Goal: Communication & Community: Answer question/provide support

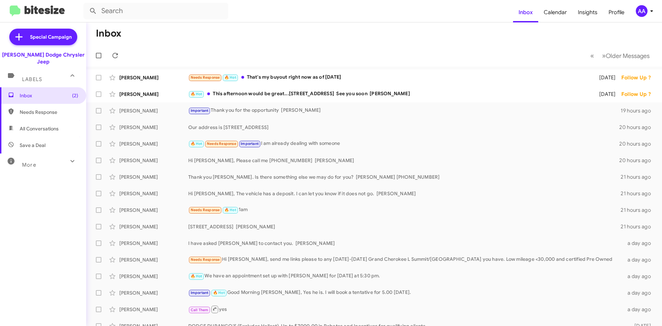
click at [39, 125] on span "All Conversations" at bounding box center [39, 128] width 39 height 7
type input "in:all-conversations"
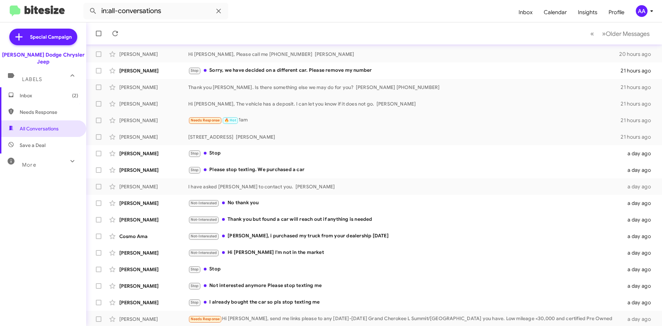
scroll to position [74, 0]
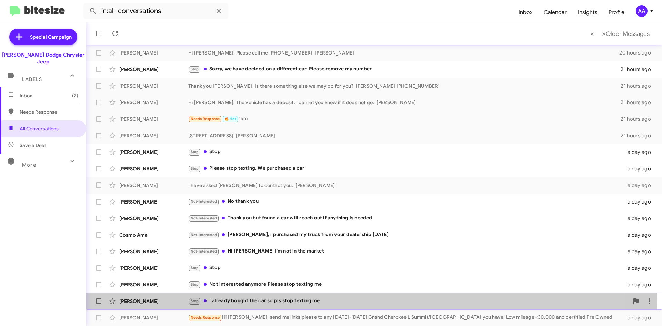
click at [291, 298] on div "Stop I already bought the car so pls stop texting me" at bounding box center [408, 301] width 441 height 8
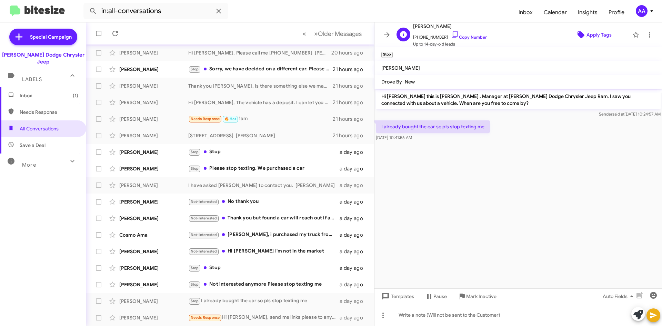
click at [589, 35] on span "Apply Tags" at bounding box center [599, 35] width 25 height 12
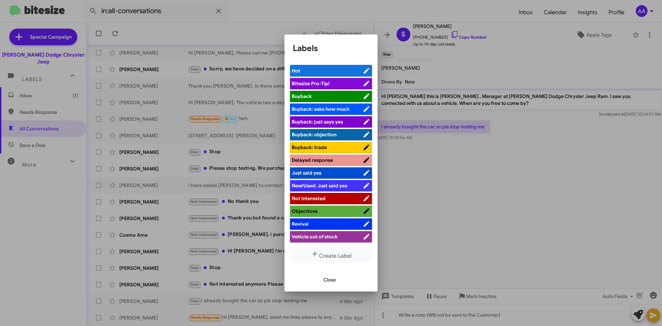
click at [311, 199] on span "Not Interested" at bounding box center [309, 198] width 34 height 6
click at [389, 22] on div at bounding box center [331, 163] width 662 height 326
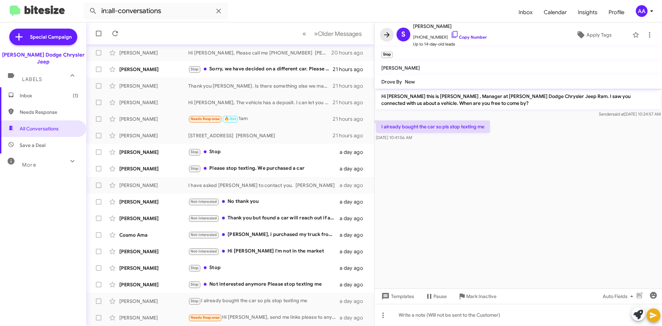
click at [387, 31] on icon at bounding box center [387, 35] width 8 height 8
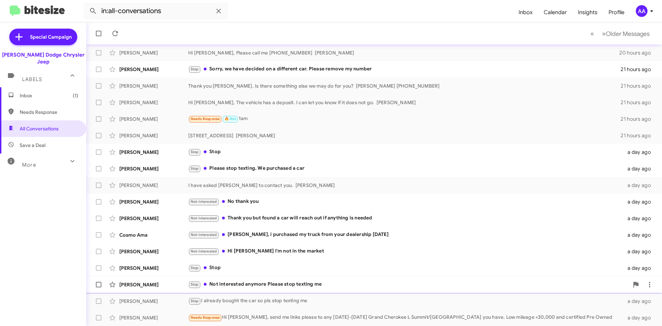
click at [288, 286] on div "Stop Not interested anymore Please stop texting me" at bounding box center [408, 284] width 441 height 8
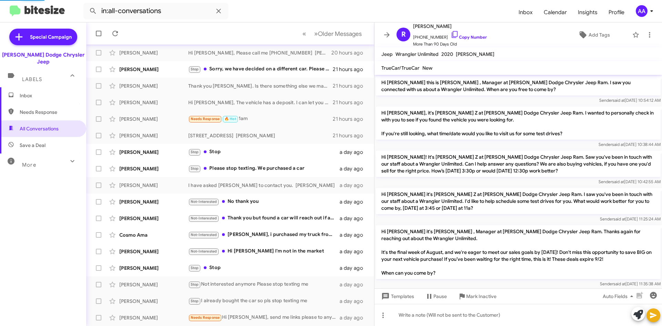
scroll to position [151, 0]
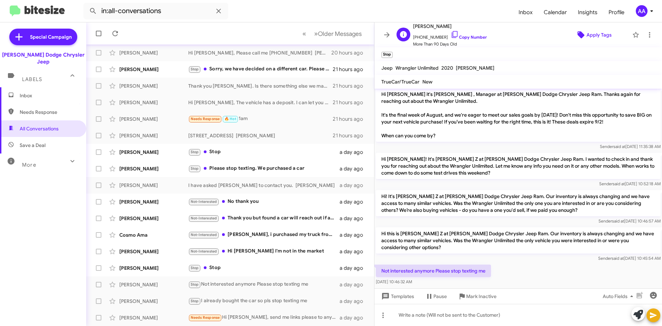
click at [579, 31] on icon at bounding box center [581, 35] width 8 height 8
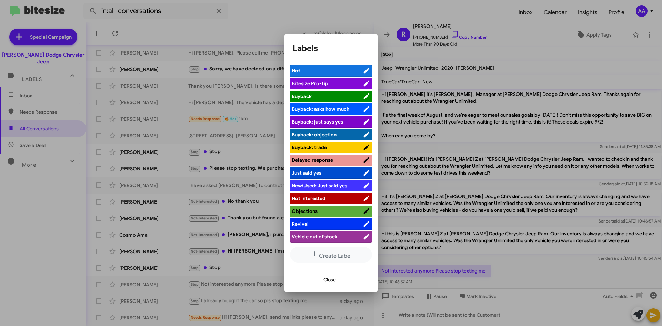
click at [333, 195] on span "Not Interested" at bounding box center [327, 198] width 71 height 7
click at [377, 13] on div at bounding box center [331, 163] width 662 height 326
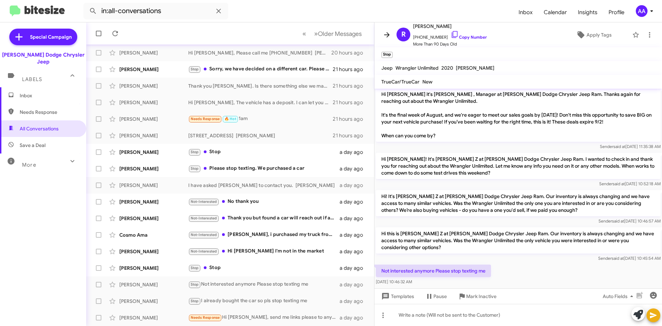
click at [388, 32] on icon at bounding box center [387, 35] width 8 height 8
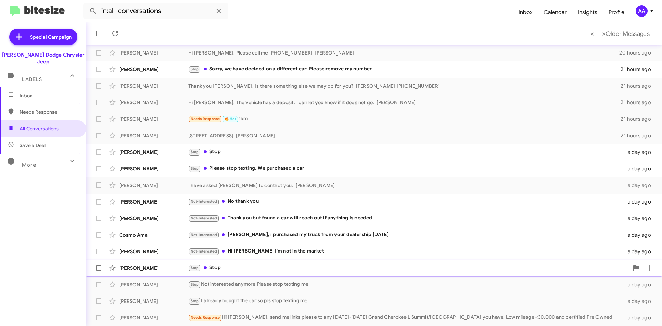
click at [306, 261] on div "[PERSON_NAME] Stop Stop a day ago" at bounding box center [374, 268] width 565 height 14
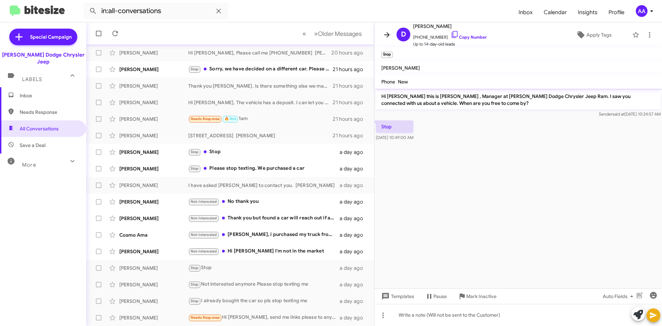
click at [387, 33] on icon at bounding box center [387, 35] width 8 height 8
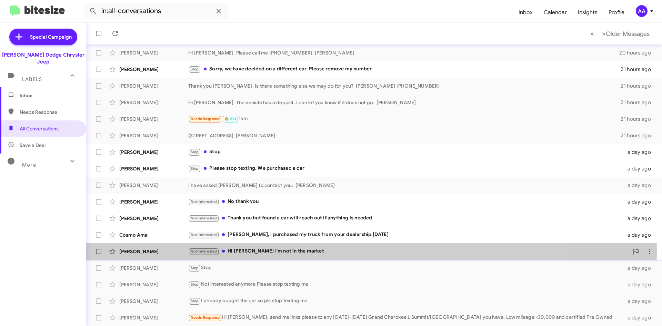
click at [262, 250] on div "Not-Interested Hi [PERSON_NAME] I'm not in the market" at bounding box center [408, 251] width 441 height 8
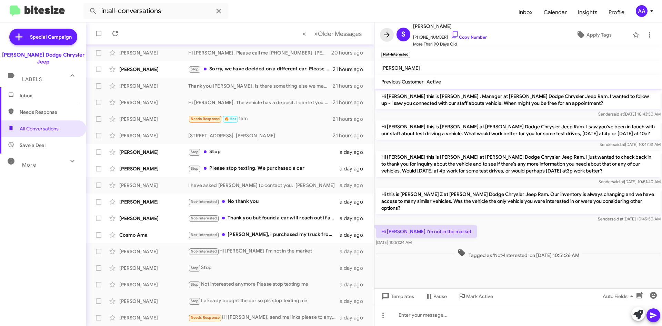
click at [388, 31] on icon at bounding box center [387, 35] width 8 height 8
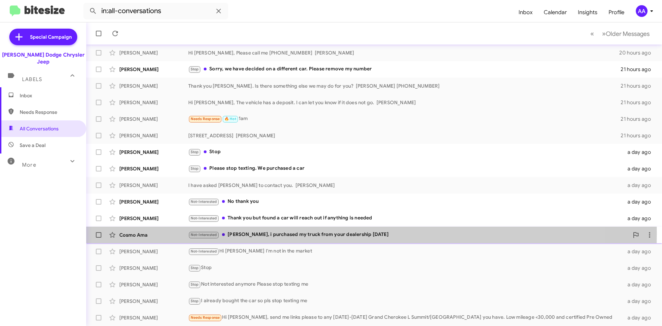
click at [281, 233] on div "Not-Interested [PERSON_NAME], i purchased my truck from your dealership [DATE]" at bounding box center [408, 235] width 441 height 8
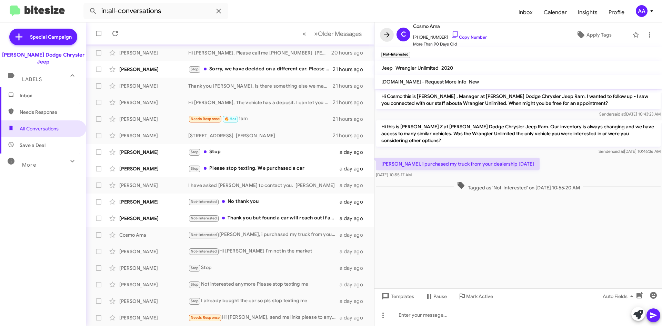
click at [388, 35] on icon at bounding box center [387, 34] width 6 height 5
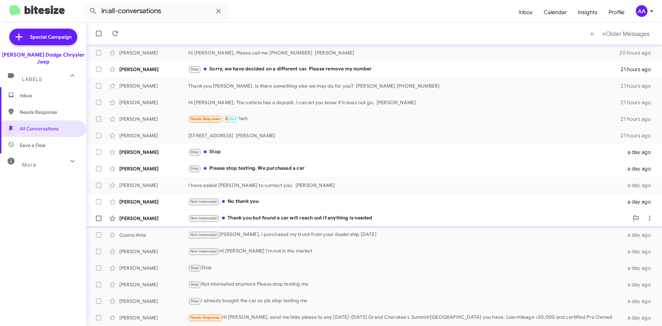
click at [254, 219] on div "Not-Interested Thank you but found a car will reach out if anything is needed" at bounding box center [408, 218] width 441 height 8
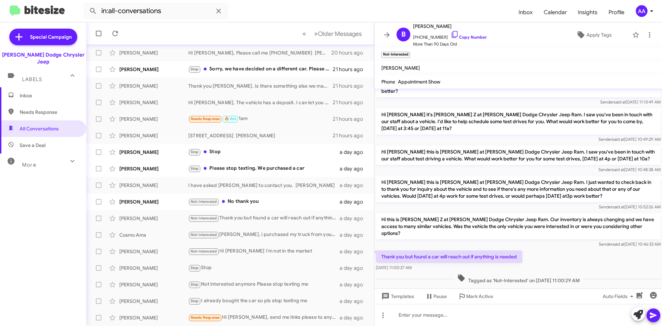
scroll to position [145, 0]
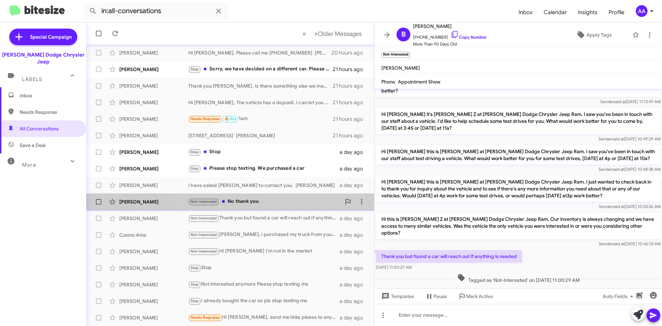
click at [308, 199] on div "Not-Interested No thank you" at bounding box center [264, 202] width 153 height 8
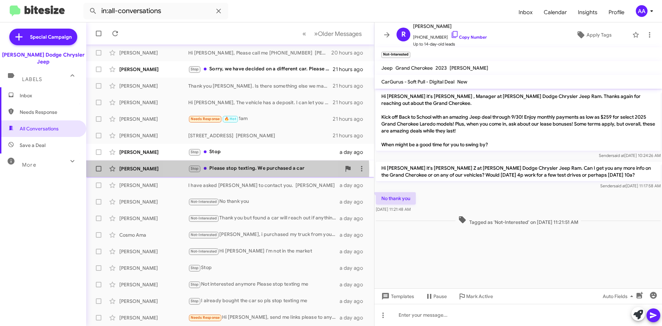
click at [222, 170] on div "Stop Please stop texting. We purchased a car" at bounding box center [264, 169] width 153 height 8
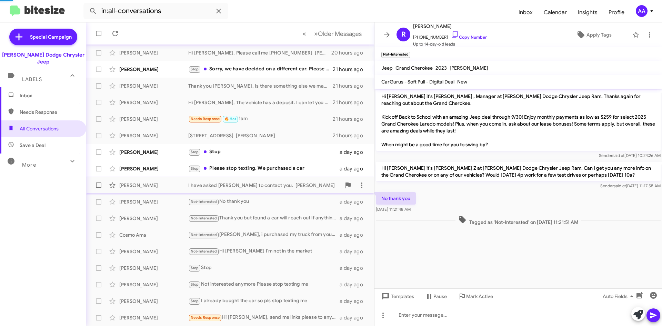
scroll to position [334, 0]
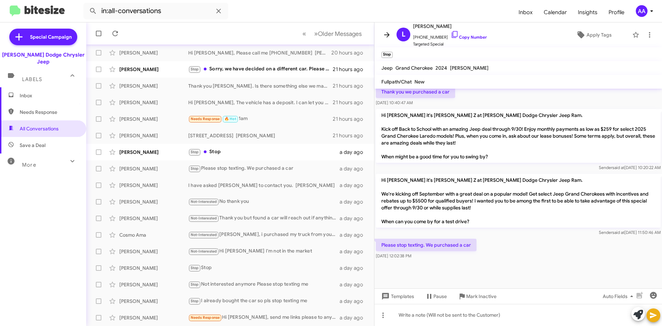
click at [384, 32] on icon at bounding box center [387, 35] width 8 height 8
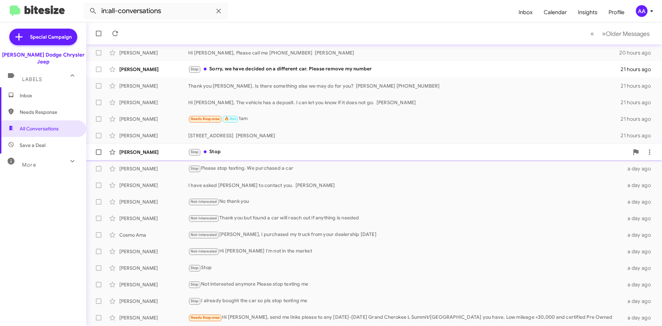
click at [250, 148] on div "Stop Stop" at bounding box center [408, 152] width 441 height 8
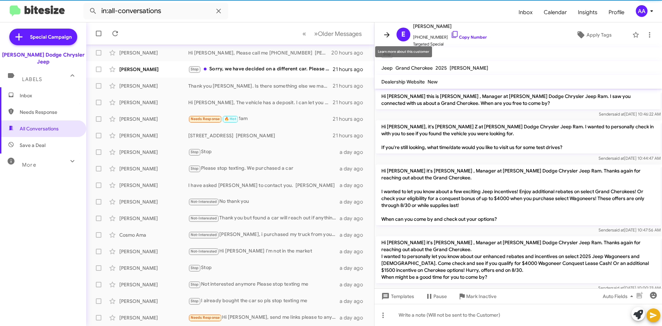
scroll to position [406, 0]
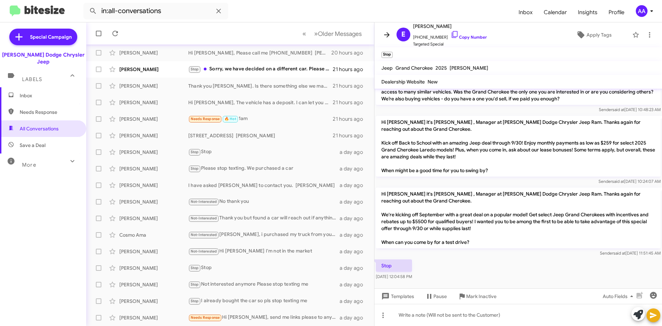
click at [384, 33] on icon at bounding box center [387, 35] width 8 height 8
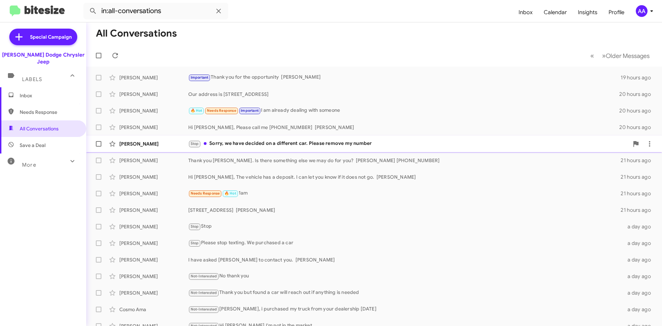
click at [287, 142] on div "Stop Sorry, we have decided on a different car. Please remove my number" at bounding box center [408, 144] width 441 height 8
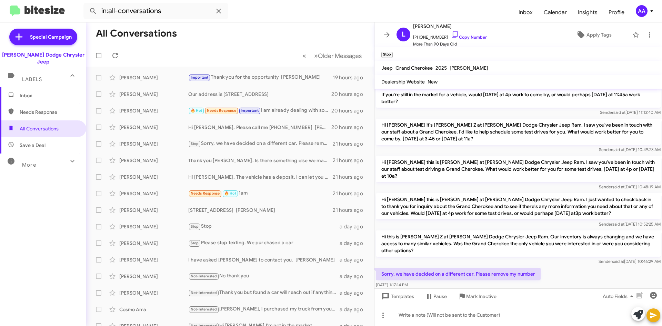
scroll to position [231, 0]
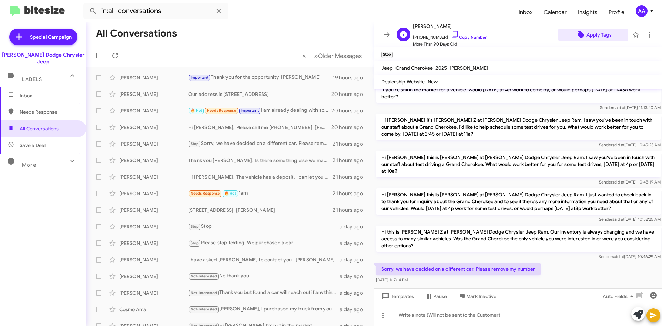
click at [587, 33] on span "Apply Tags" at bounding box center [599, 35] width 25 height 12
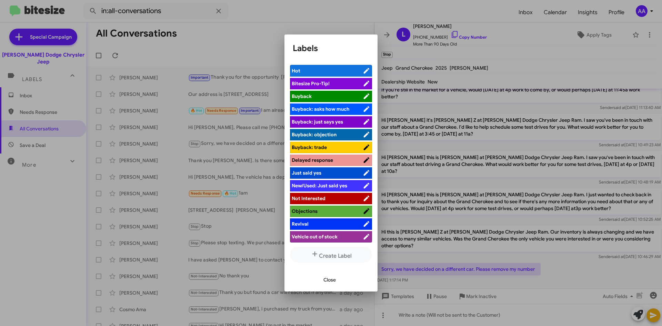
click at [322, 194] on li "Not Interested" at bounding box center [331, 198] width 82 height 11
click at [322, 198] on span "Not Interested" at bounding box center [309, 198] width 34 height 6
click at [322, 276] on button "Close" at bounding box center [329, 280] width 23 height 12
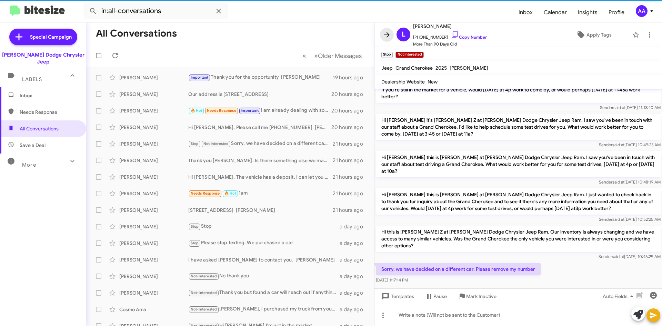
click at [385, 34] on icon at bounding box center [387, 35] width 8 height 8
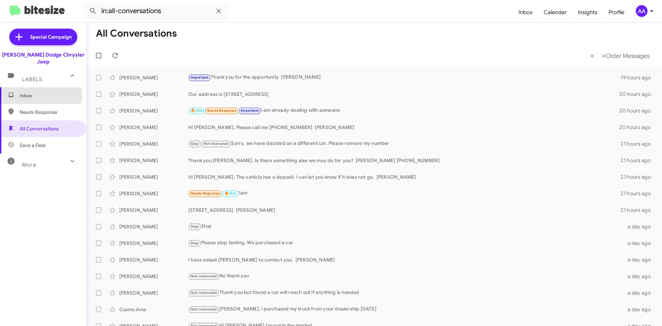
click at [36, 92] on span "Inbox" at bounding box center [49, 95] width 59 height 7
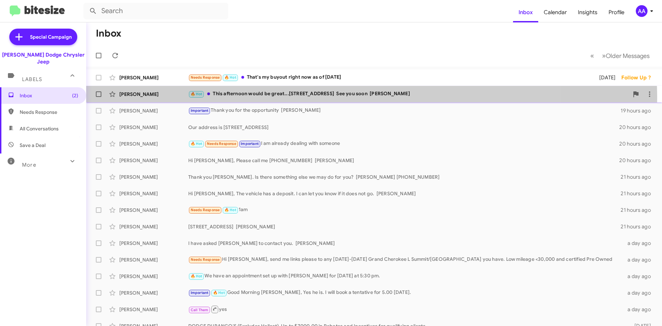
click at [302, 98] on div "[PERSON_NAME] 🔥 Hot This afternoon would be great...[STREET_ADDRESS] See you so…" at bounding box center [374, 94] width 565 height 14
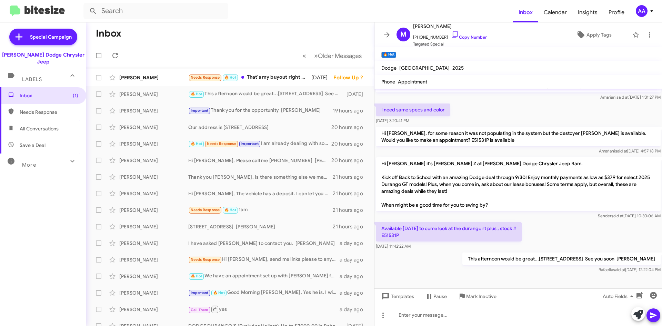
scroll to position [71, 0]
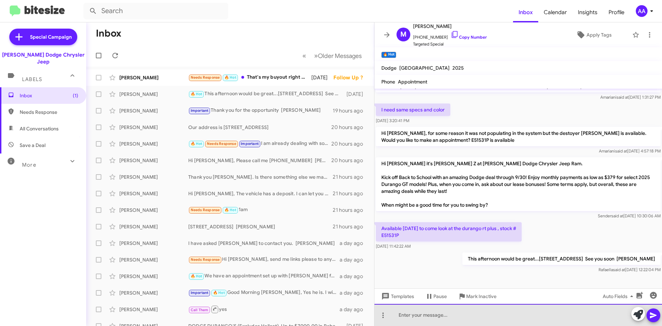
click at [434, 318] on div at bounding box center [519, 315] width 288 height 22
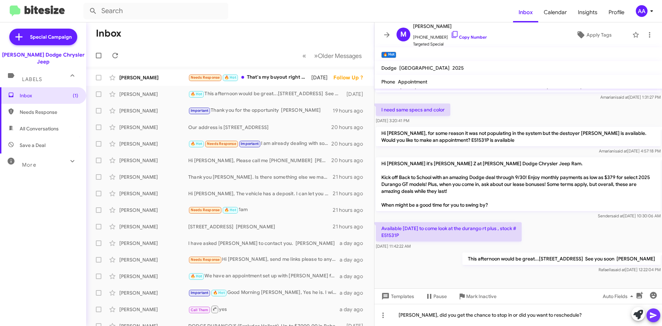
click at [650, 311] on icon at bounding box center [653, 315] width 8 height 8
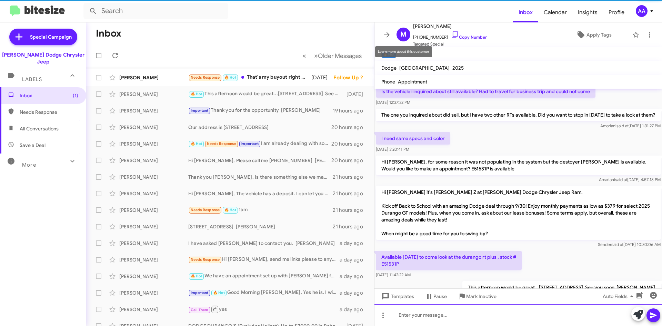
scroll to position [96, 0]
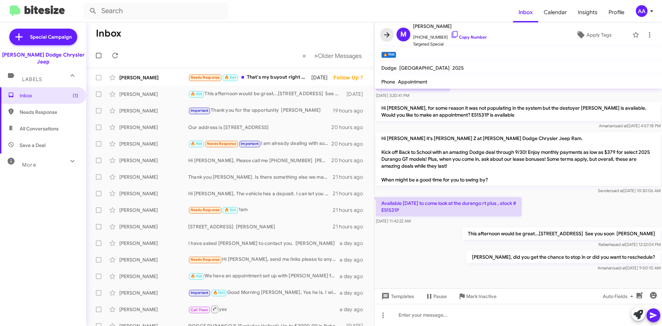
click at [383, 34] on icon at bounding box center [387, 35] width 8 height 8
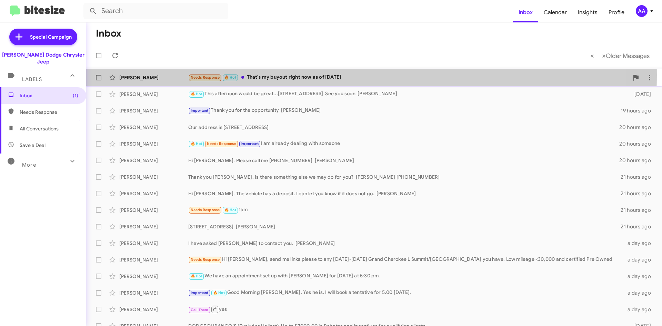
click at [291, 75] on div "Needs Response 🔥 Hot That's my buyout right now as of [DATE]" at bounding box center [408, 77] width 441 height 8
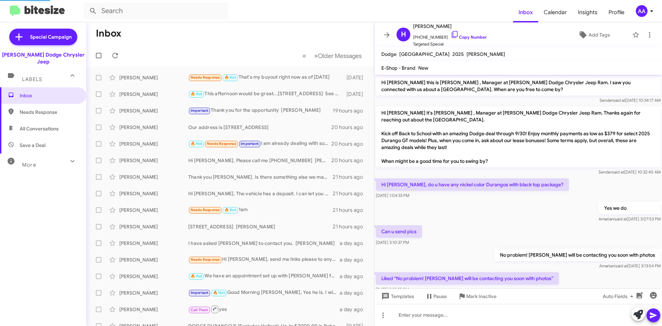
scroll to position [238, 0]
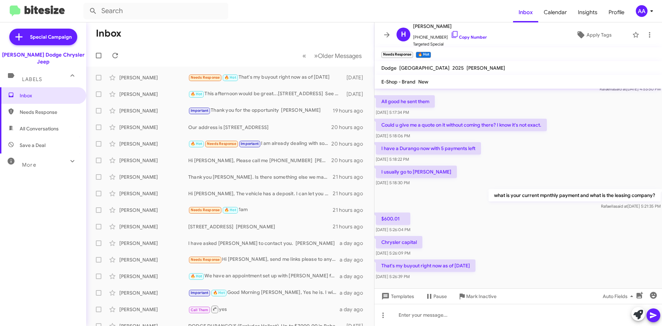
click at [455, 219] on div "$600.01 [DATE] 5:26:04 PM" at bounding box center [519, 222] width 288 height 23
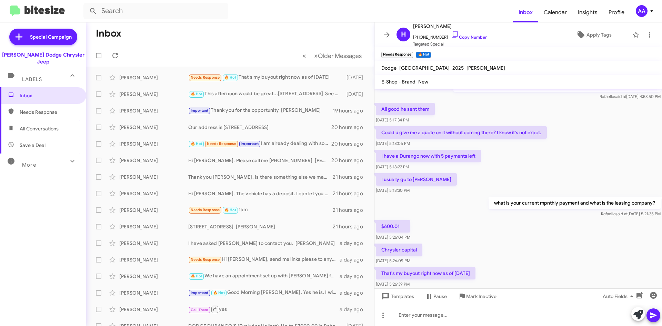
scroll to position [251, 0]
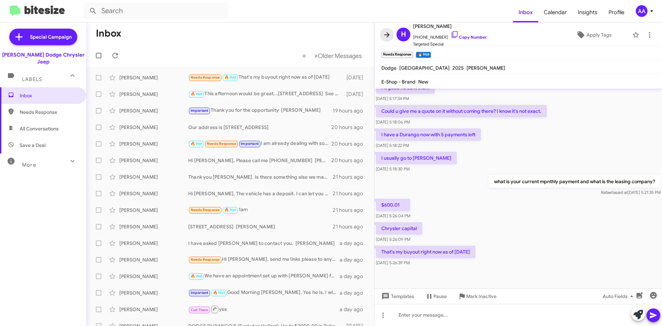
click at [383, 33] on icon at bounding box center [387, 35] width 8 height 8
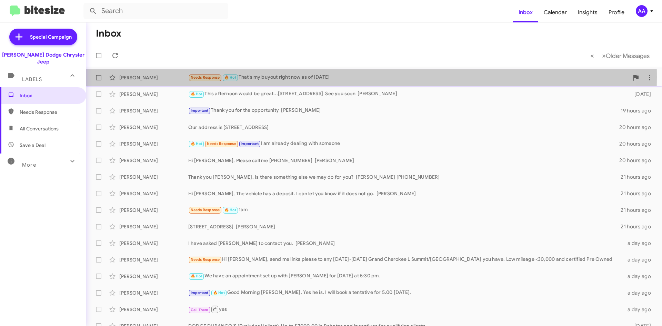
click at [296, 77] on div "Needs Response 🔥 Hot That's my buyout right now as of [DATE]" at bounding box center [408, 77] width 441 height 8
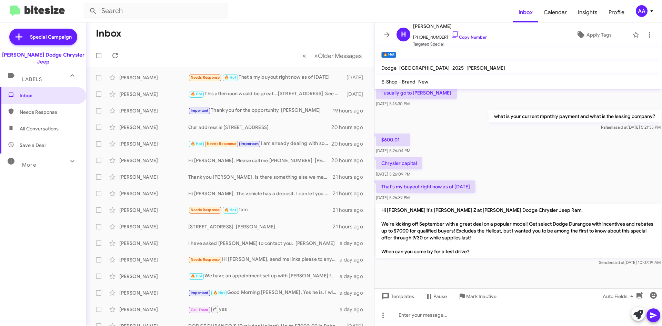
scroll to position [318, 0]
click at [545, 142] on div "$600.01 [DATE] 5:26:04 PM" at bounding box center [519, 142] width 288 height 23
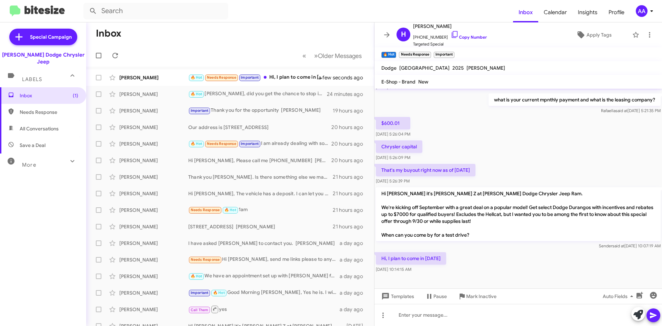
scroll to position [343, 0]
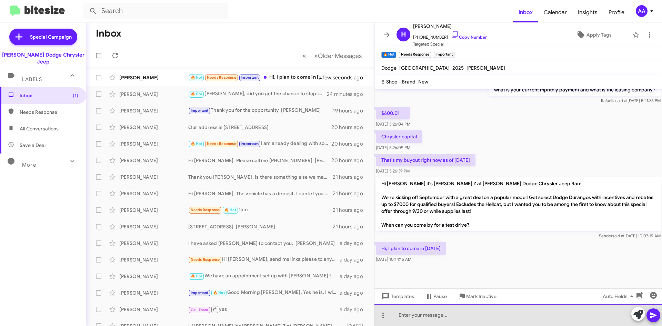
click at [437, 308] on div at bounding box center [519, 315] width 288 height 22
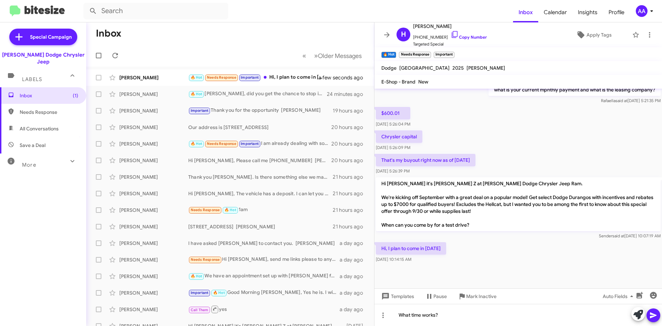
click at [655, 312] on icon at bounding box center [653, 315] width 8 height 8
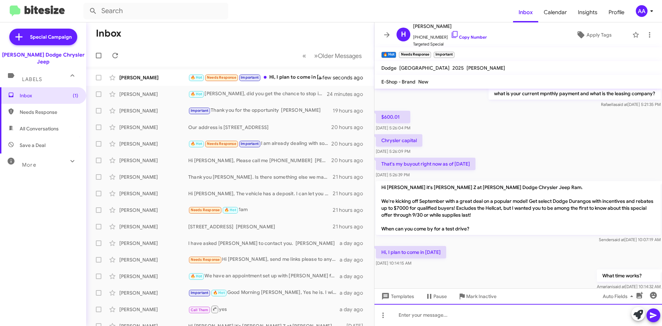
scroll to position [368, 0]
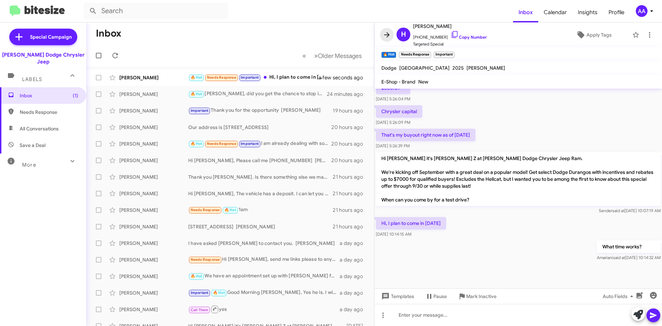
click at [387, 32] on icon at bounding box center [387, 35] width 8 height 8
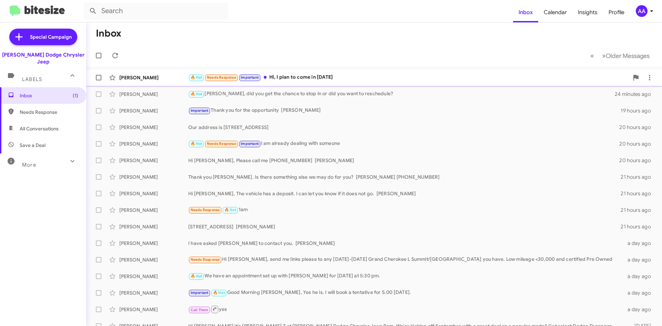
click at [386, 76] on div "🔥 Hot Needs Response Important Hi, I plan to come in [DATE]" at bounding box center [408, 77] width 441 height 8
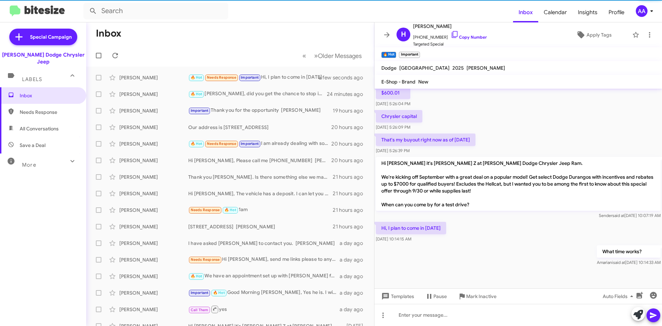
scroll to position [368, 0]
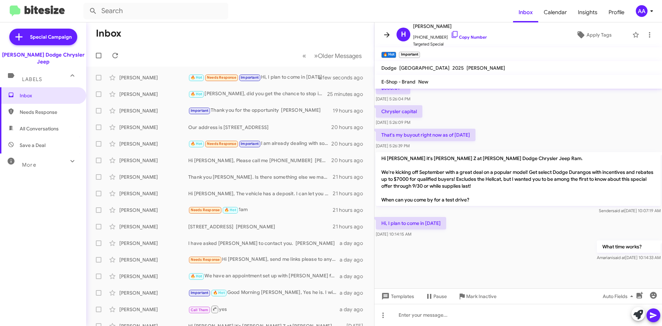
click at [387, 36] on icon at bounding box center [387, 35] width 8 height 8
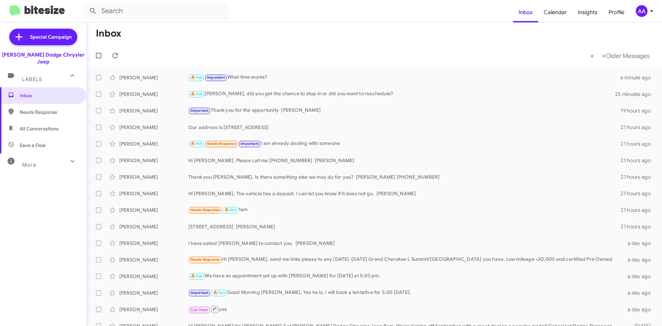
click at [68, 157] on icon at bounding box center [72, 161] width 8 height 8
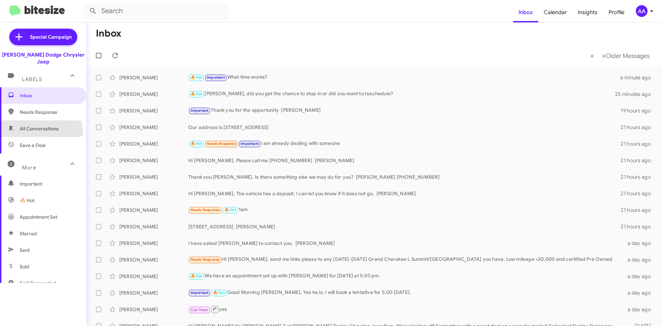
click at [37, 127] on span "All Conversations" at bounding box center [43, 128] width 86 height 17
type input "in:all-conversations"
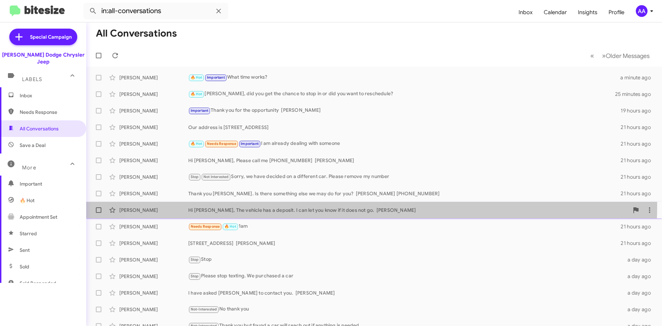
click at [347, 206] on div "Priya Shankar Hi Priya, The vehicle has a deposit. I can let you know if it doe…" at bounding box center [374, 210] width 565 height 14
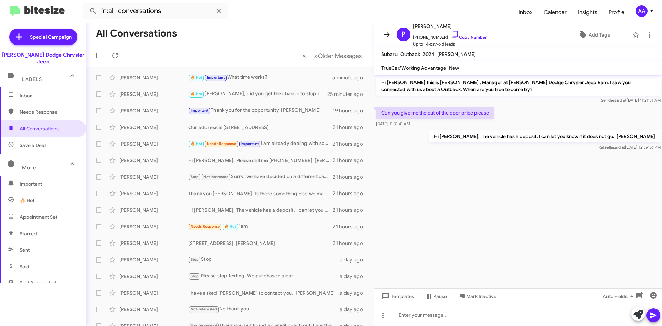
click at [392, 34] on span at bounding box center [387, 35] width 14 height 8
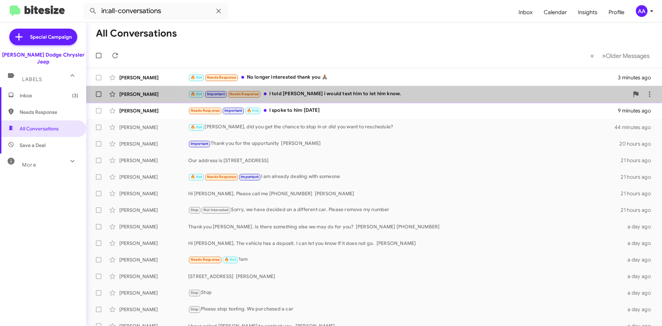
click at [411, 92] on div "🔥 Hot Important Needs Response I told Mike i would text him to let him know." at bounding box center [408, 94] width 441 height 8
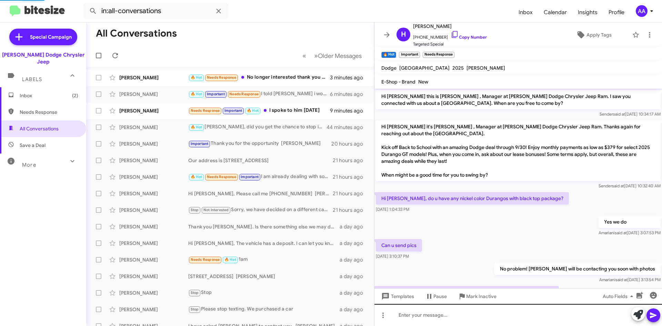
scroll to position [380, 0]
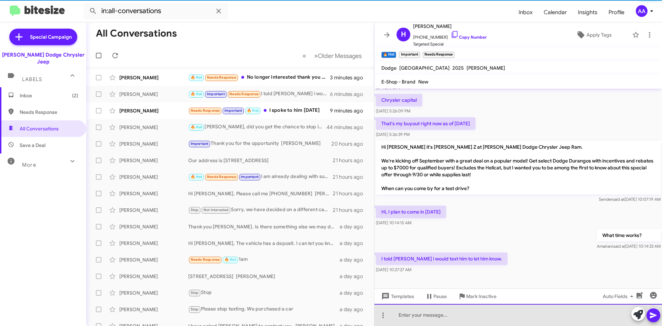
click at [436, 321] on div at bounding box center [519, 315] width 288 height 22
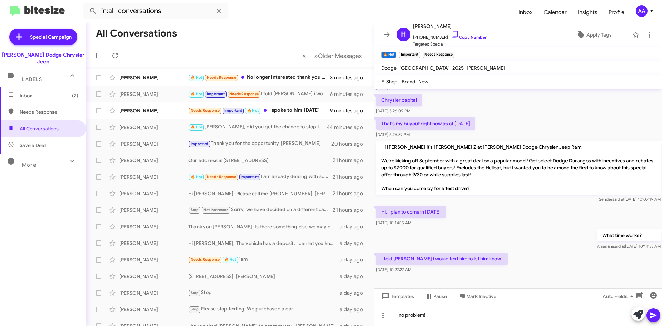
click at [652, 315] on icon at bounding box center [653, 315] width 8 height 8
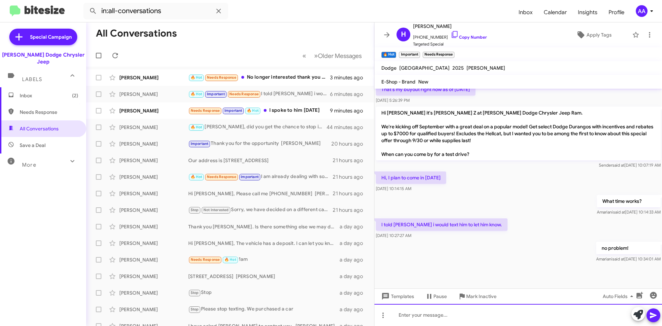
scroll to position [419, 0]
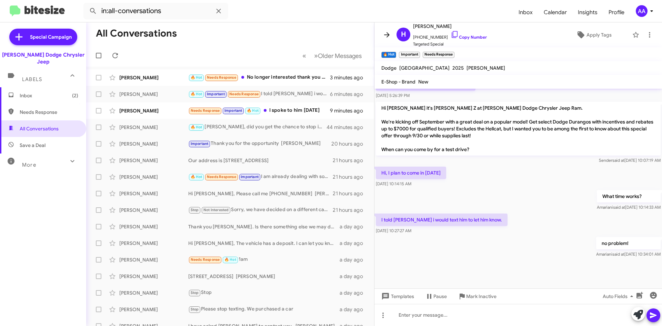
click at [386, 37] on icon at bounding box center [387, 35] width 8 height 8
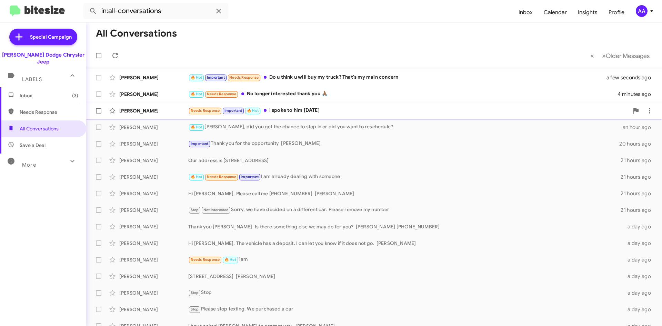
click at [347, 109] on div "Needs Response Important 🔥 Hot I spoke to him Monday" at bounding box center [408, 111] width 441 height 8
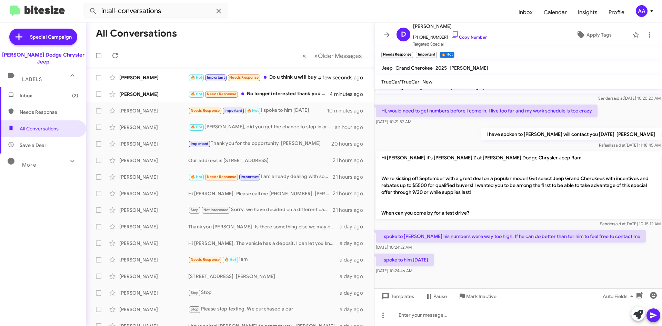
scroll to position [190, 0]
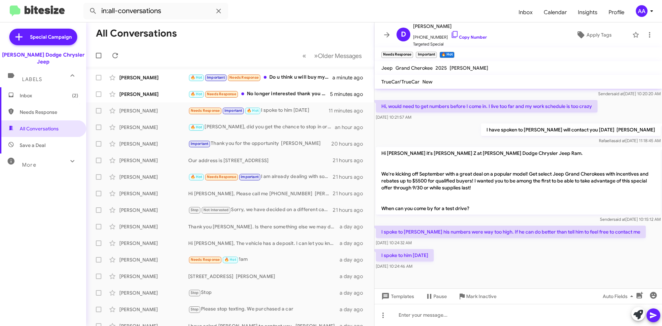
click at [473, 247] on div "I spoke to Josh his numbers were way too high. If he can do better than tell hi…" at bounding box center [519, 235] width 288 height 23
click at [384, 37] on icon at bounding box center [387, 35] width 8 height 8
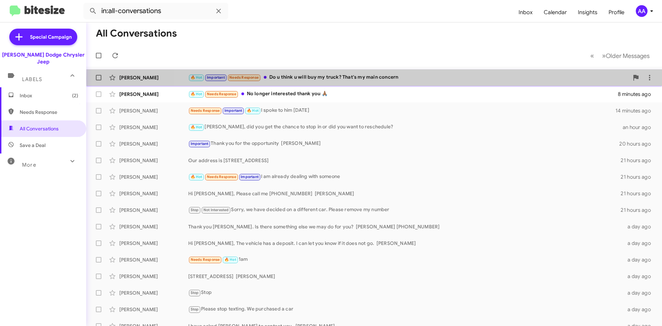
click at [429, 79] on div "🔥 Hot Important Needs Response Do u think u will buy my truck? That's my main c…" at bounding box center [408, 77] width 441 height 8
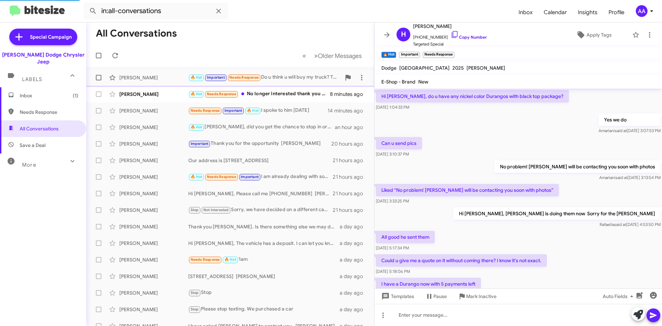
scroll to position [345, 0]
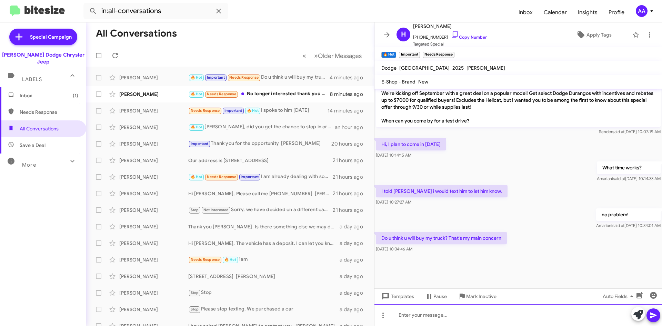
click at [443, 317] on div at bounding box center [519, 315] width 288 height 22
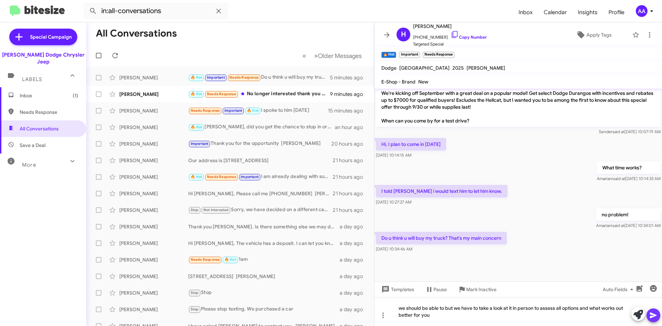
click at [649, 320] on button at bounding box center [654, 315] width 14 height 14
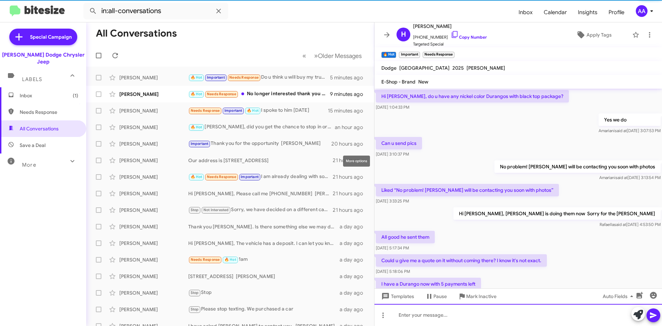
scroll to position [34, 0]
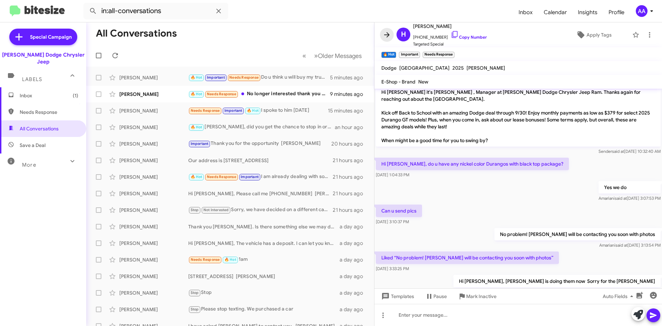
click at [388, 33] on icon at bounding box center [387, 34] width 6 height 5
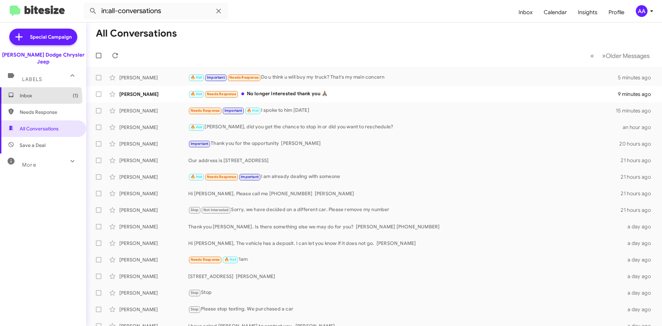
click at [20, 93] on span "Inbox (1)" at bounding box center [43, 95] width 86 height 17
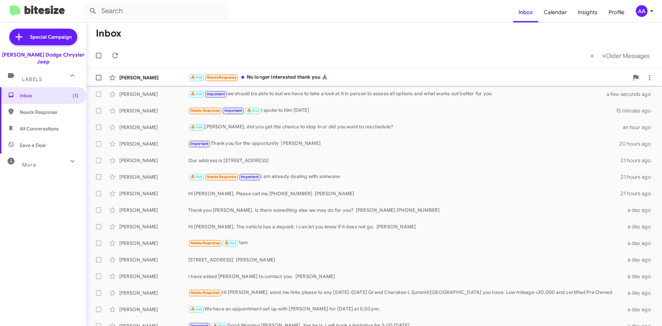
click at [272, 75] on div "🔥 Hot Needs Response No longer interested thank you 🙏🏾" at bounding box center [408, 77] width 441 height 8
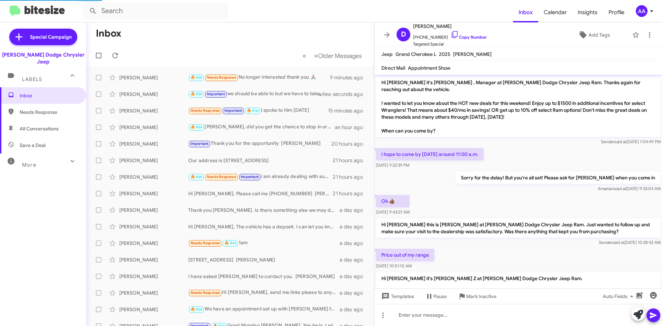
scroll to position [158, 0]
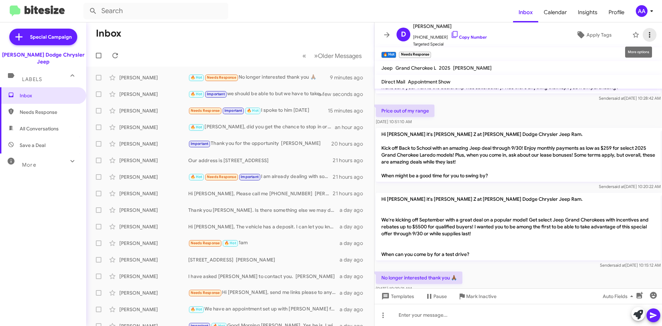
click at [646, 37] on icon at bounding box center [650, 35] width 8 height 8
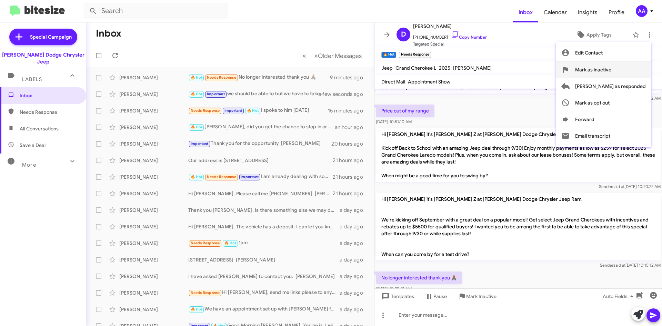
click at [612, 71] on span "Mark as inactive" at bounding box center [593, 69] width 36 height 17
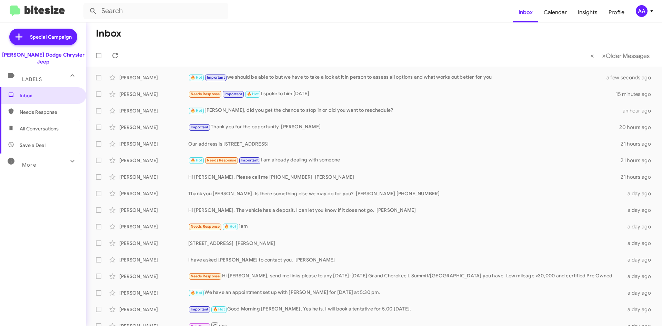
click at [33, 125] on span "All Conversations" at bounding box center [39, 128] width 39 height 7
type input "in:all-conversations"
